Goal: Book appointment/travel/reservation

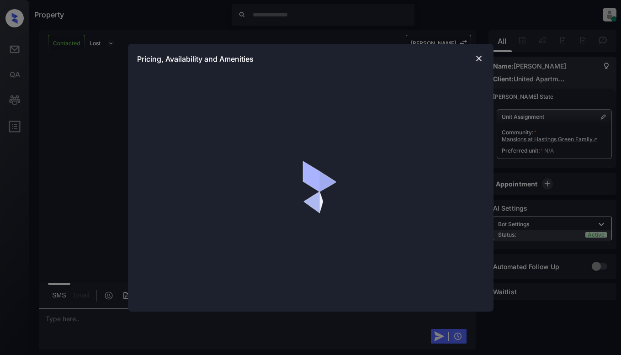
scroll to position [443, 0]
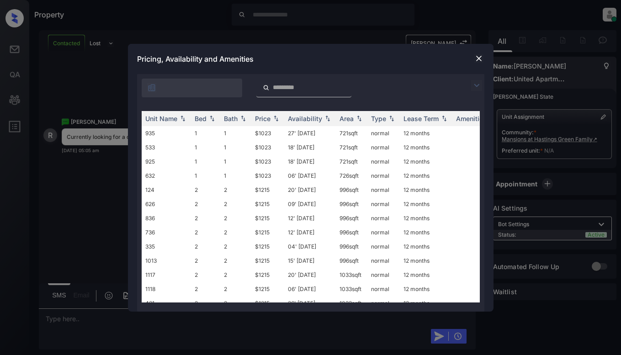
click at [474, 81] on img at bounding box center [476, 85] width 11 height 11
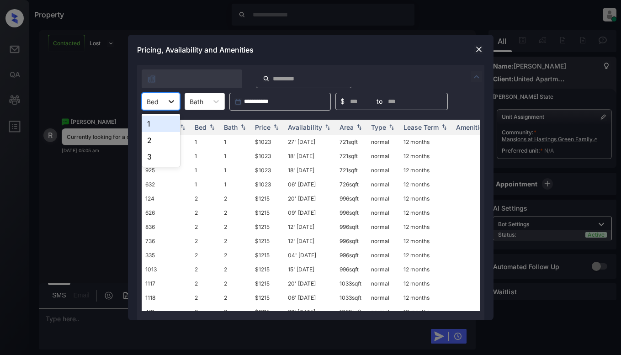
click at [174, 100] on icon at bounding box center [171, 101] width 9 height 9
click at [168, 119] on div "1" at bounding box center [161, 124] width 38 height 16
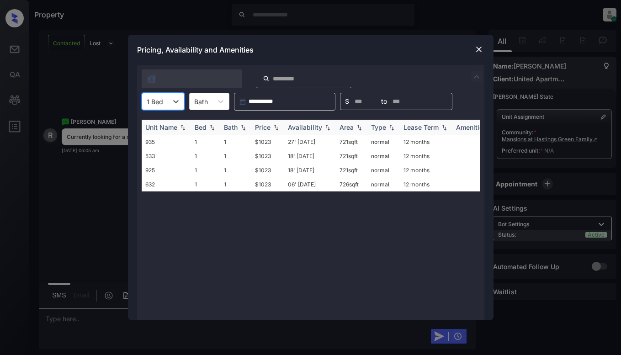
click at [268, 128] on div "Price" at bounding box center [263, 127] width 16 height 8
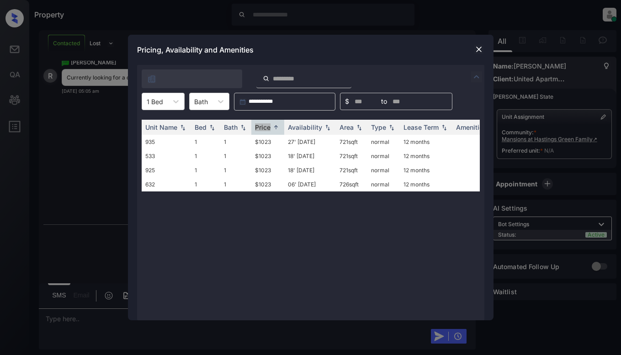
scroll to position [503, 0]
click at [477, 44] on div at bounding box center [478, 49] width 11 height 11
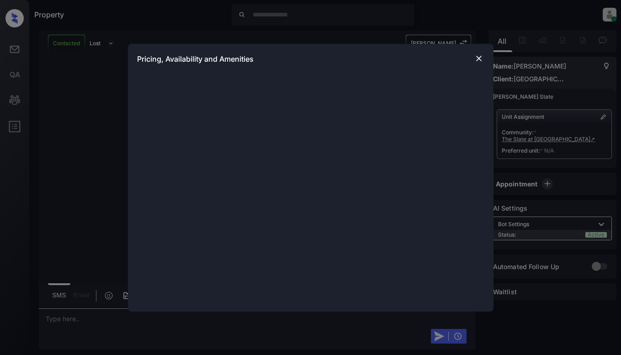
scroll to position [428, 0]
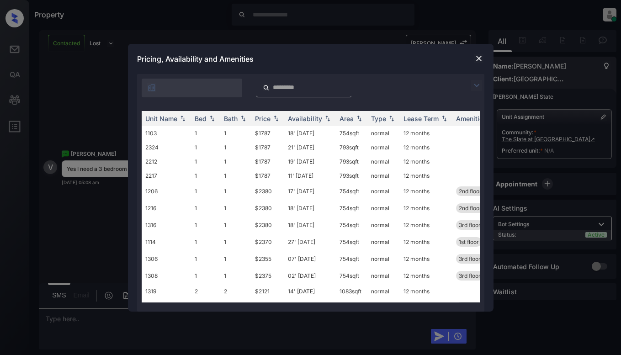
click at [477, 83] on img at bounding box center [476, 85] width 11 height 11
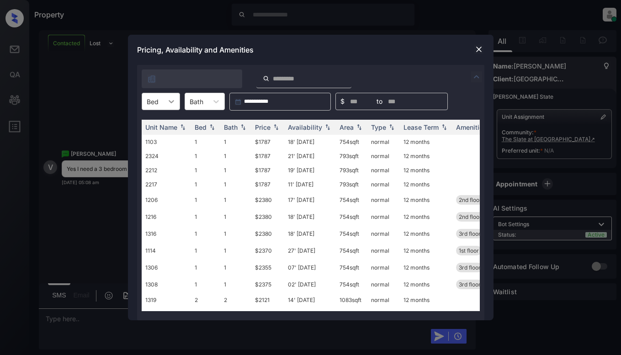
click at [179, 108] on div at bounding box center [171, 101] width 16 height 16
click at [159, 155] on div "3" at bounding box center [161, 156] width 38 height 16
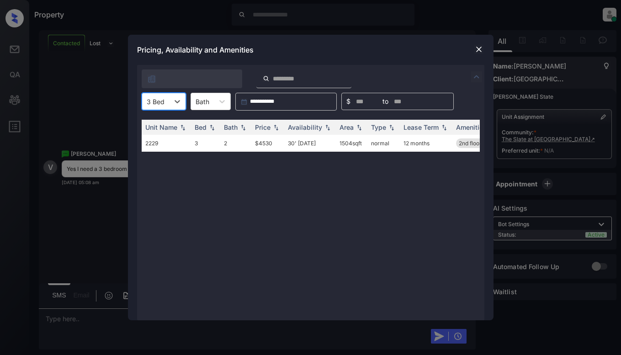
click at [477, 47] on img at bounding box center [478, 49] width 9 height 9
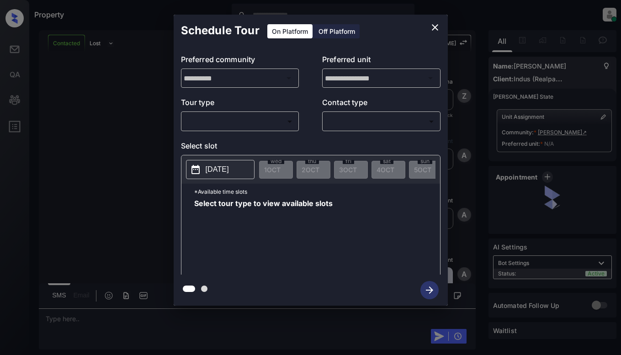
scroll to position [822, 0]
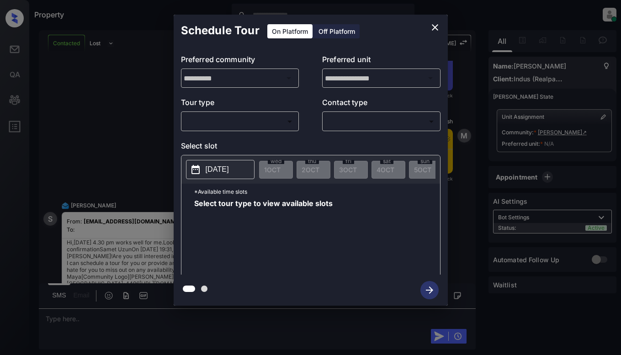
click at [251, 120] on body "Property [PERSON_NAME] Online Set yourself offline Set yourself on break Profil…" at bounding box center [310, 177] width 621 height 355
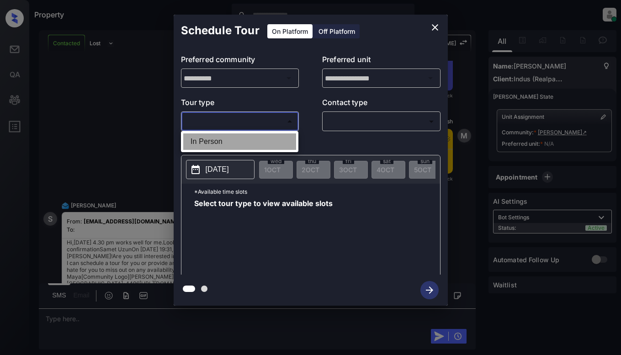
click at [250, 137] on li "In Person" at bounding box center [239, 141] width 113 height 16
type input "********"
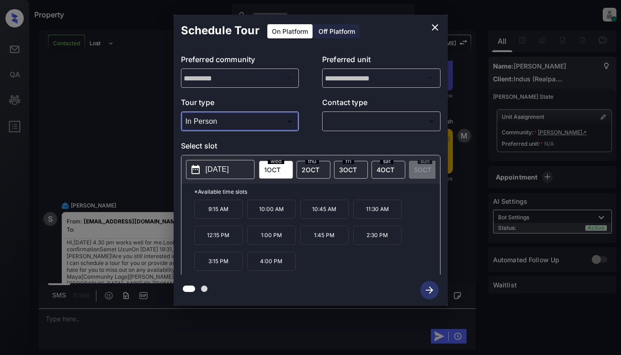
click at [233, 177] on button "[DATE]" at bounding box center [220, 169] width 69 height 19
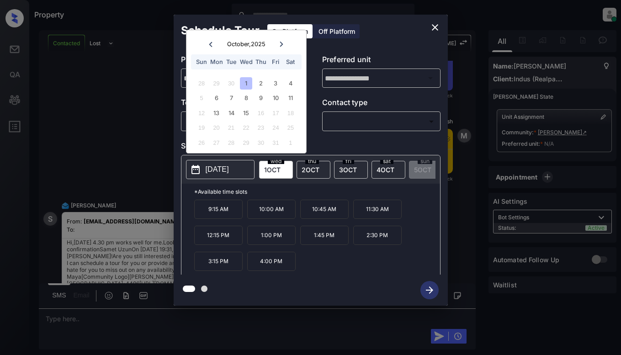
click at [439, 27] on icon "close" at bounding box center [435, 27] width 11 height 11
